Goal: Task Accomplishment & Management: Manage account settings

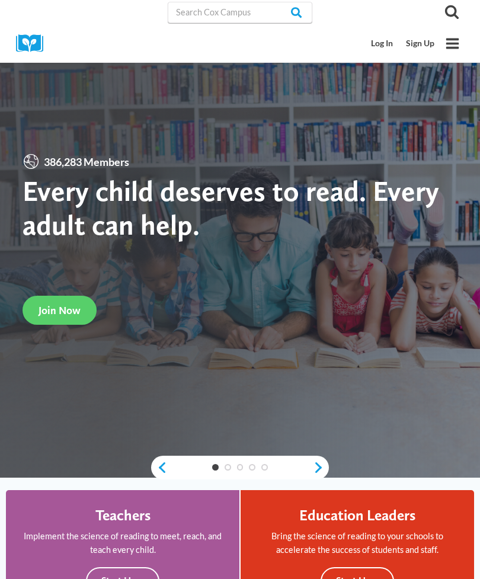
click at [380, 36] on link "Log In" at bounding box center [382, 44] width 35 height 22
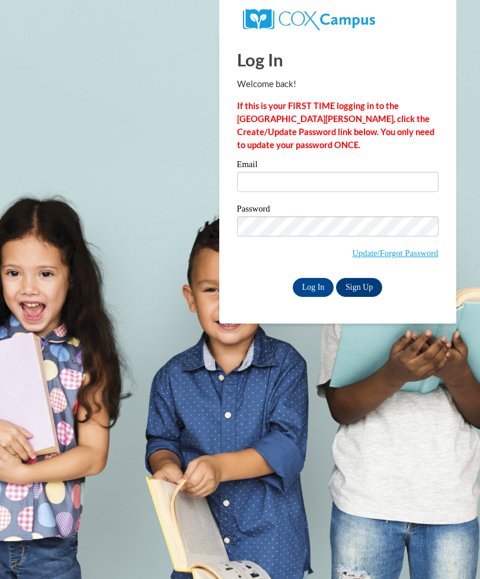
click at [279, 167] on label "Email" at bounding box center [337, 166] width 201 height 12
click at [279, 172] on input "Email" at bounding box center [337, 182] width 201 height 20
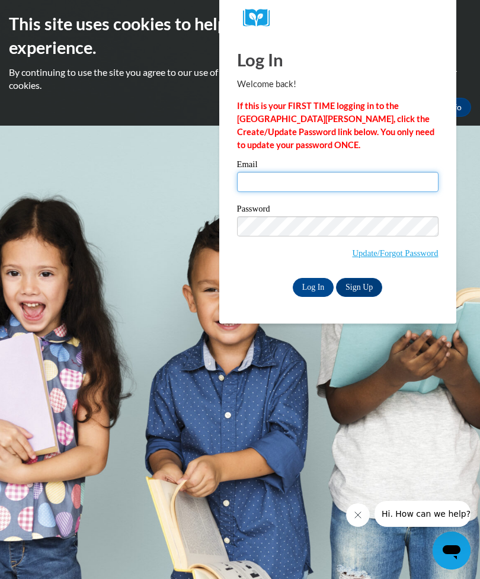
type input "[EMAIL_ADDRESS][DOMAIN_NAME]"
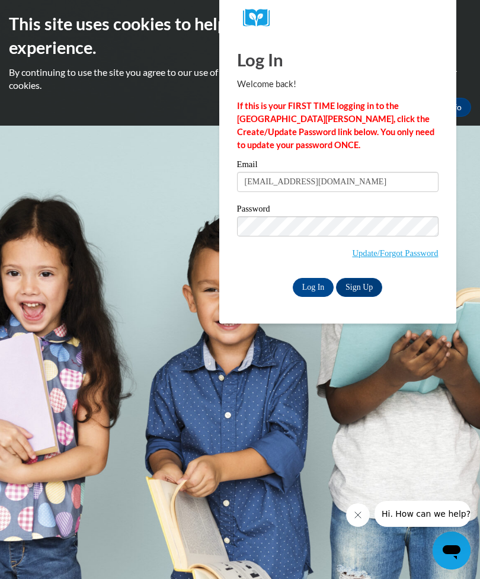
click at [313, 286] on input "Log In" at bounding box center [313, 287] width 41 height 19
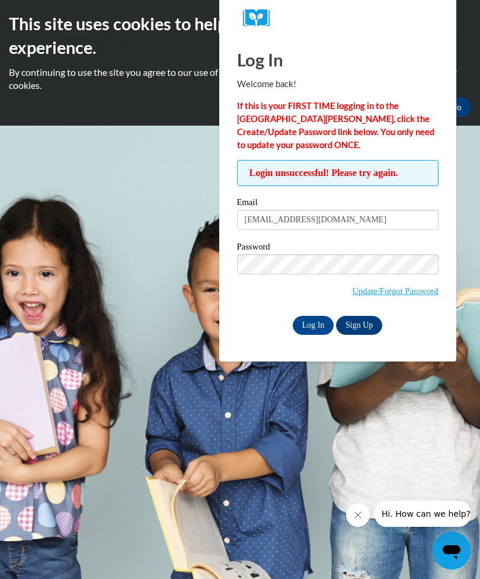
click at [312, 321] on input "Log In" at bounding box center [313, 325] width 41 height 19
click at [268, 251] on label "Password" at bounding box center [337, 248] width 201 height 12
click at [313, 316] on input "Log In" at bounding box center [313, 325] width 41 height 19
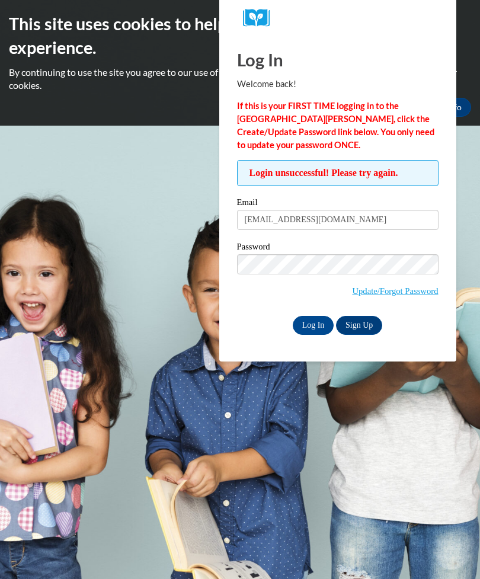
click at [127, 365] on body "This site uses cookies to help improve your learning experience. By continuing …" at bounding box center [240, 289] width 480 height 579
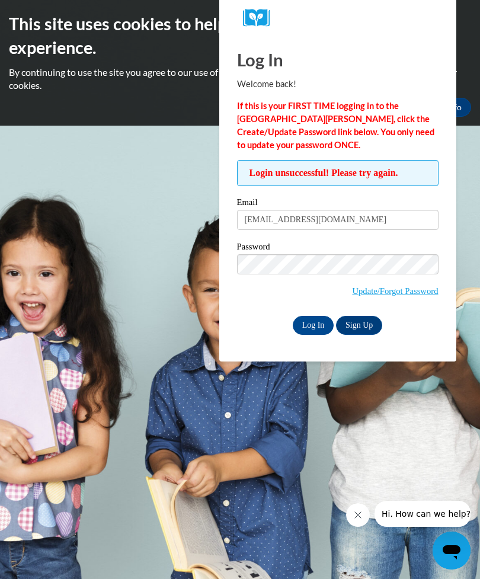
click at [409, 287] on link "Update/Forgot Password" at bounding box center [395, 290] width 86 height 9
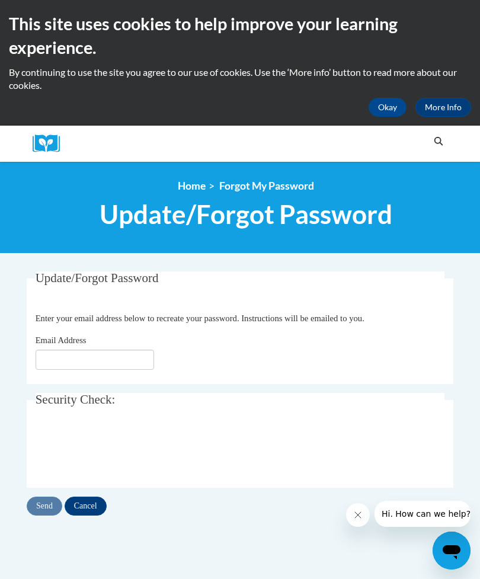
scroll to position [3, 0]
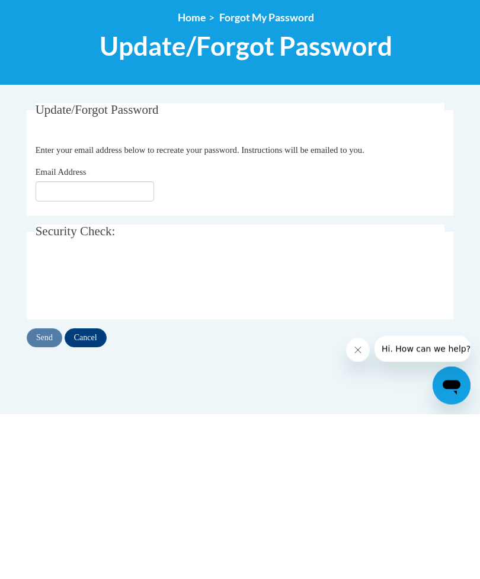
click at [53, 347] on input "Email Address" at bounding box center [95, 357] width 119 height 20
click at [123, 347] on input "Email Address" at bounding box center [95, 357] width 119 height 20
click at [80, 347] on input "Email Address" at bounding box center [95, 357] width 119 height 20
type input "[EMAIL_ADDRESS][DOMAIN_NAME]"
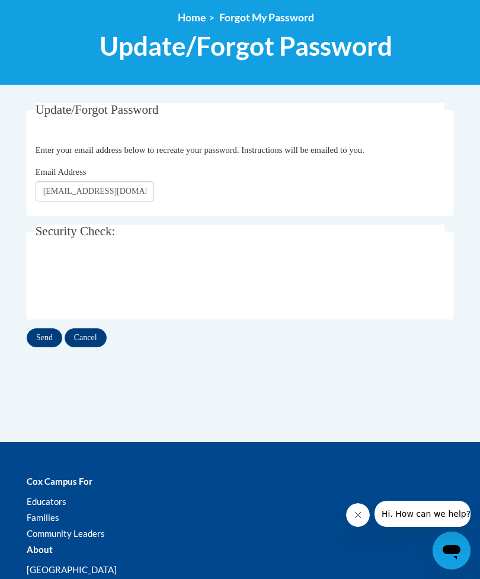
click at [36, 336] on input "Send" at bounding box center [45, 337] width 36 height 19
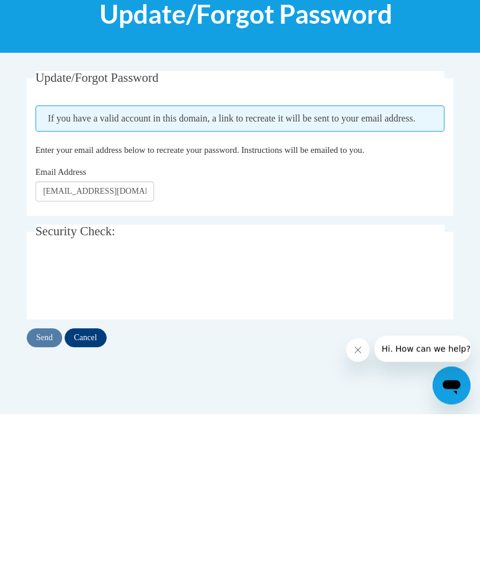
scroll to position [200, 0]
